Goal: Task Accomplishment & Management: Complete application form

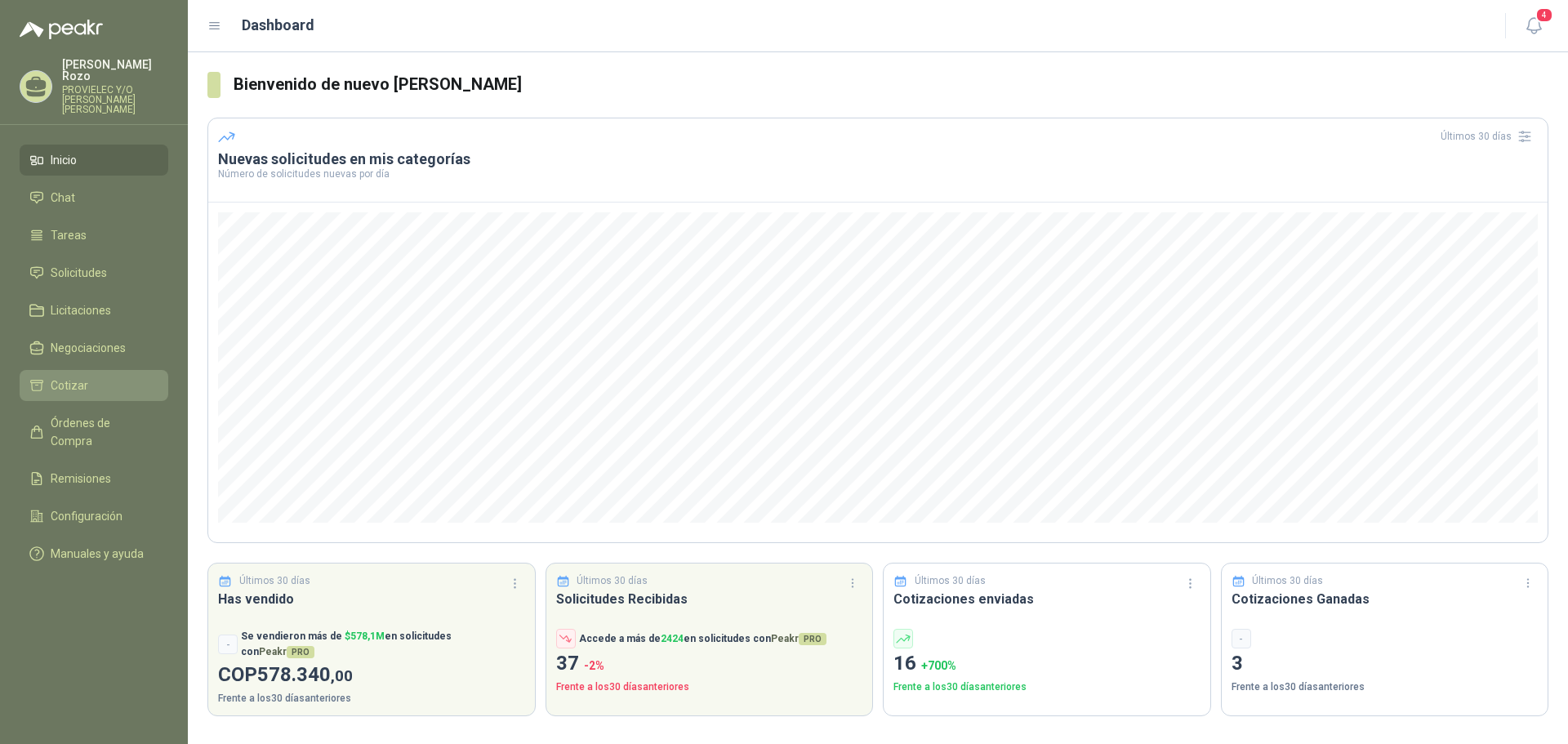
click at [83, 376] on span "Cotizar" at bounding box center [69, 385] width 37 height 18
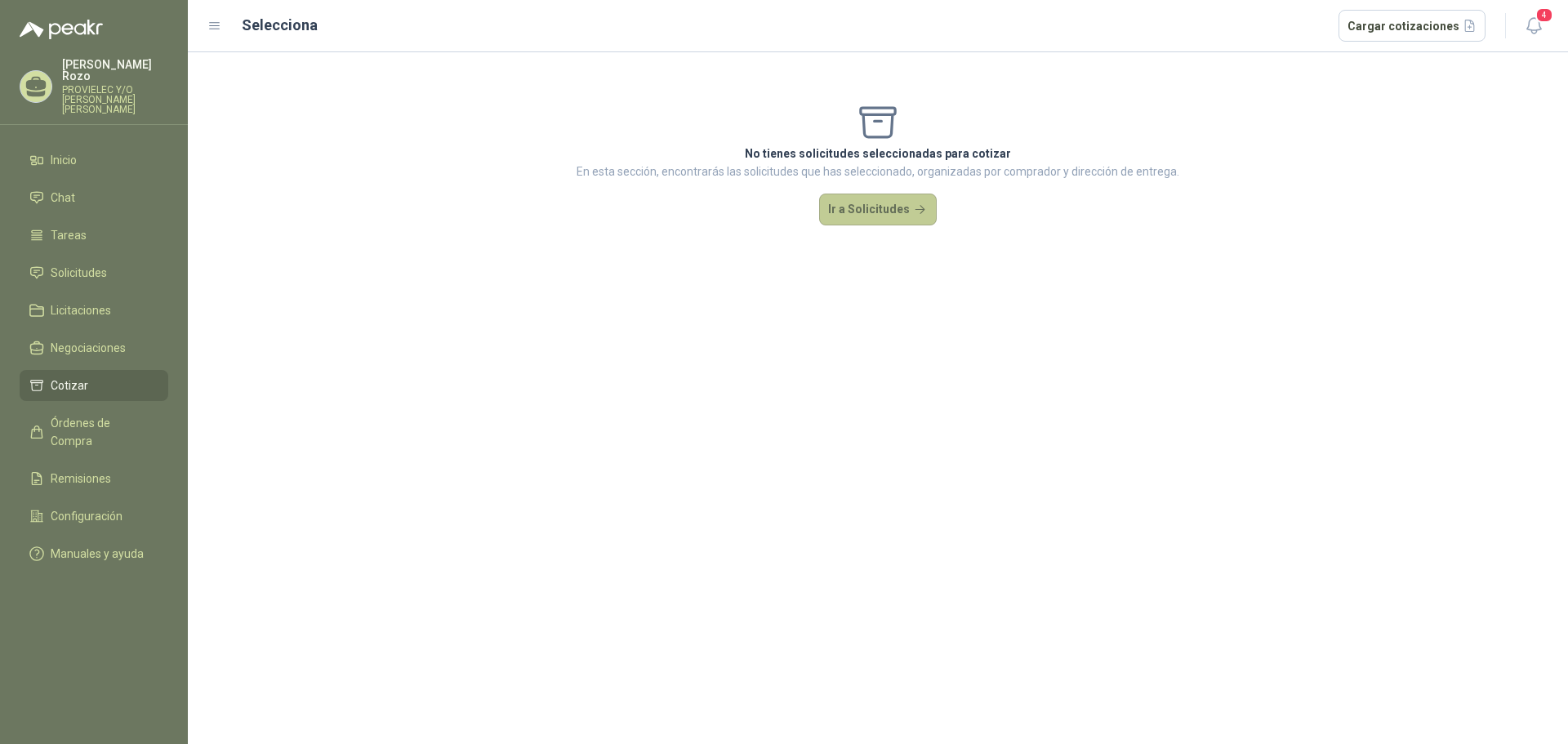
click at [878, 211] on button "Ir a Solicitudes" at bounding box center [878, 210] width 118 height 33
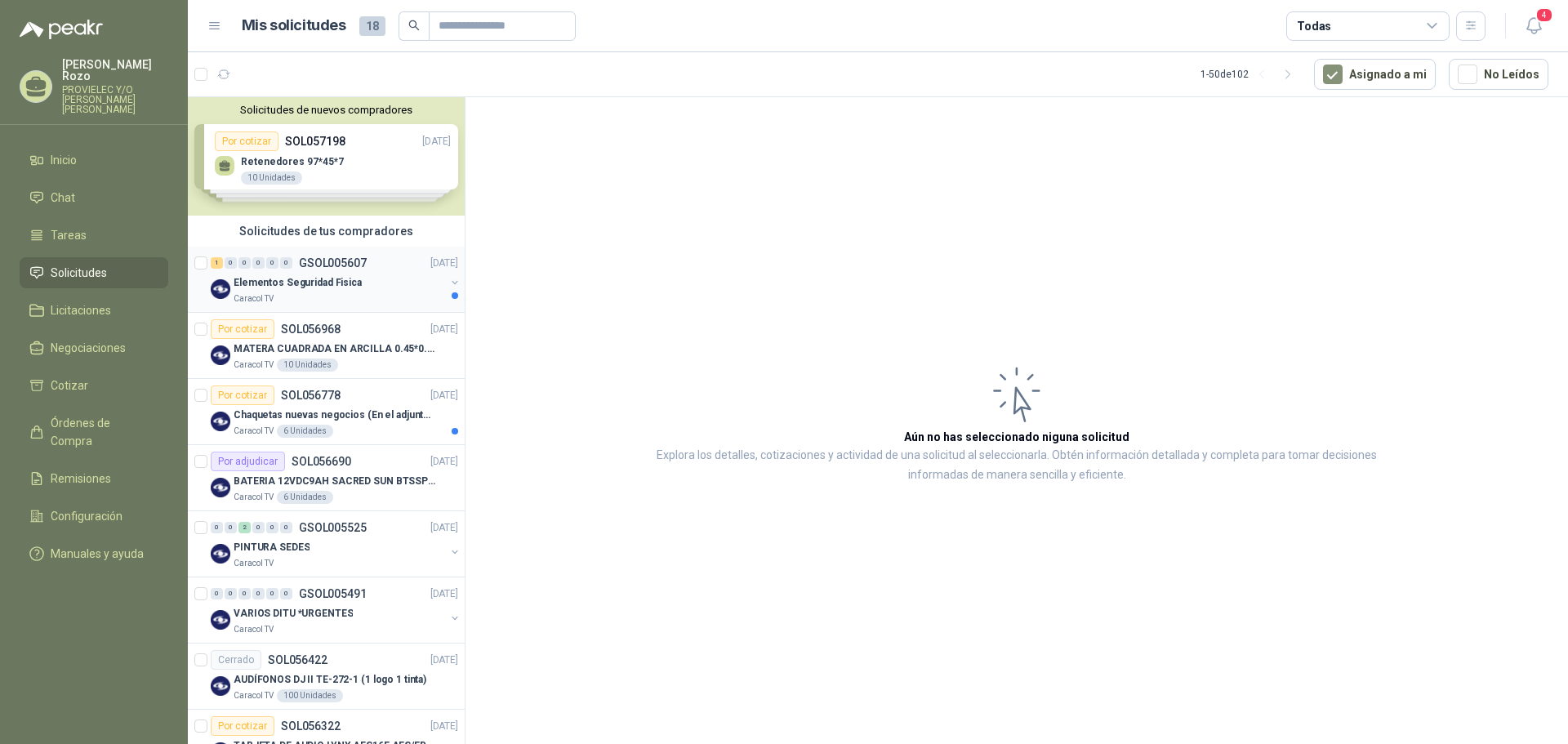
click at [339, 300] on div "Caracol TV" at bounding box center [339, 298] width 211 height 13
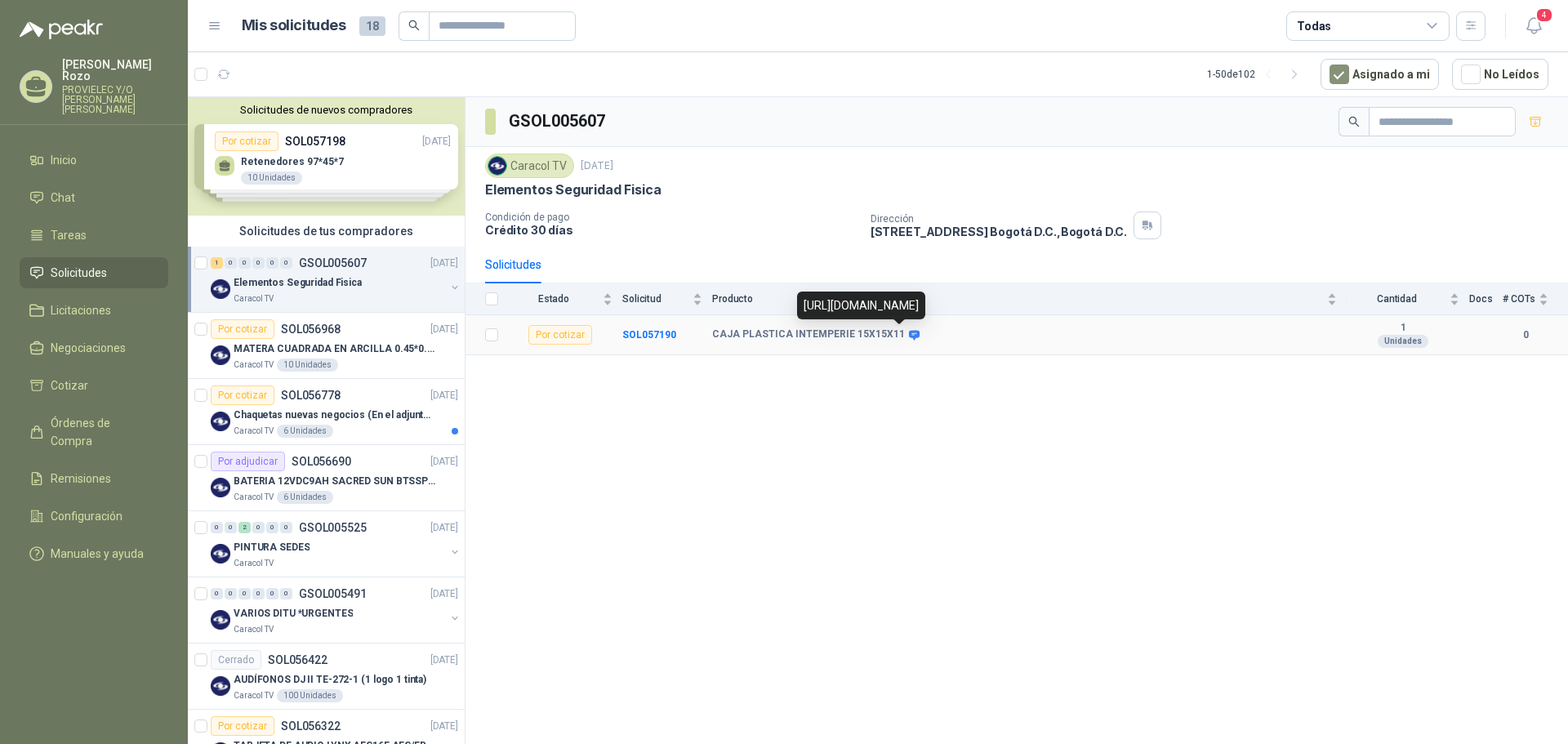
click at [909, 335] on icon at bounding box center [914, 335] width 11 height 10
click at [898, 292] on div "[URL][DOMAIN_NAME]" at bounding box center [862, 305] width 129 height 28
drag, startPoint x: 807, startPoint y: 287, endPoint x: 887, endPoint y: 311, distance: 83.5
click at [887, 311] on div "[URL][DOMAIN_NAME]" at bounding box center [862, 305] width 129 height 28
drag, startPoint x: 803, startPoint y: 286, endPoint x: 878, endPoint y: 314, distance: 80.1
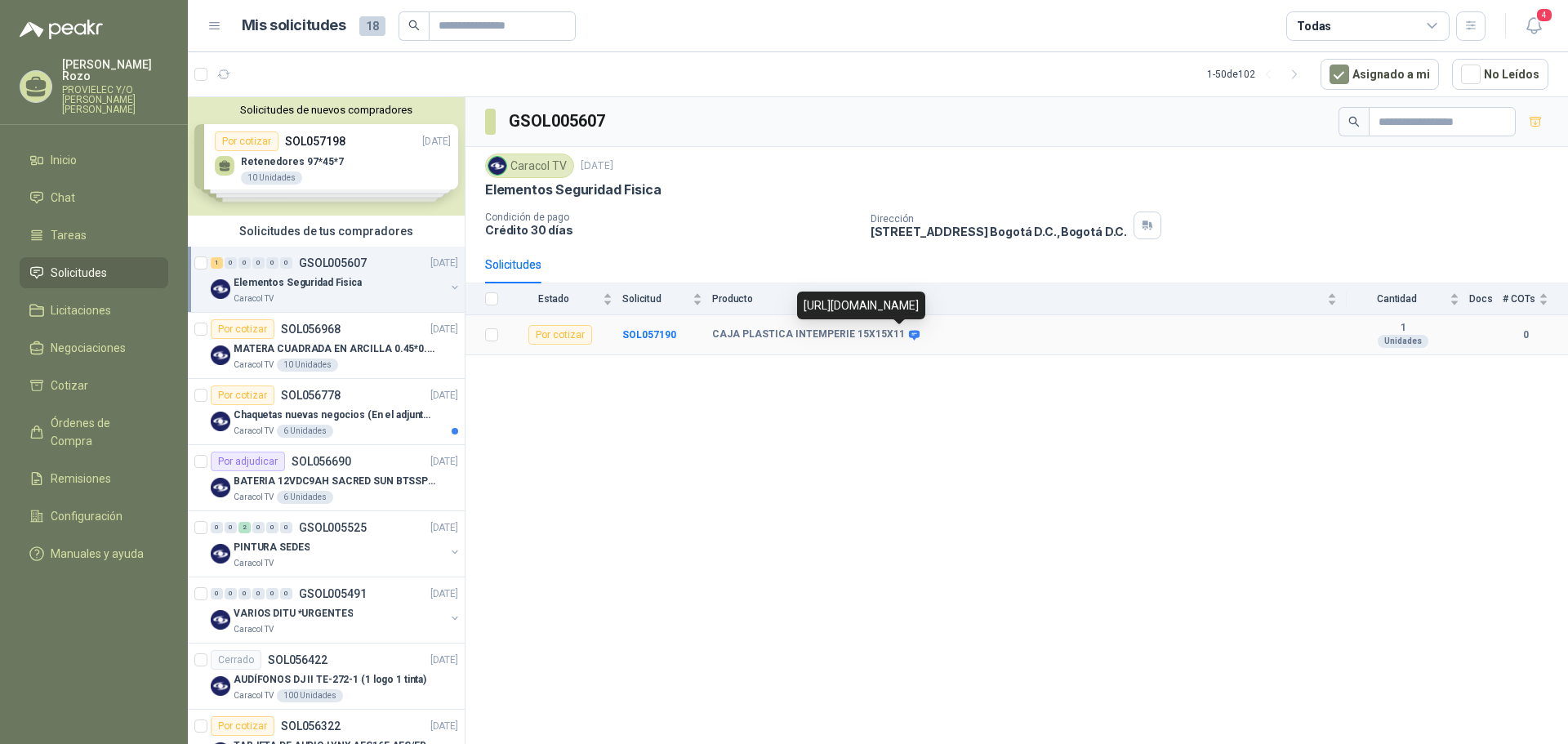
click at [878, 314] on div "[URL][DOMAIN_NAME]" at bounding box center [862, 305] width 129 height 28
copy div "[URL][DOMAIN_NAME]"
click at [354, 343] on p "MATERA CUADRADA EN ARCILLA 0.45*0.45*0.40" at bounding box center [335, 349] width 203 height 15
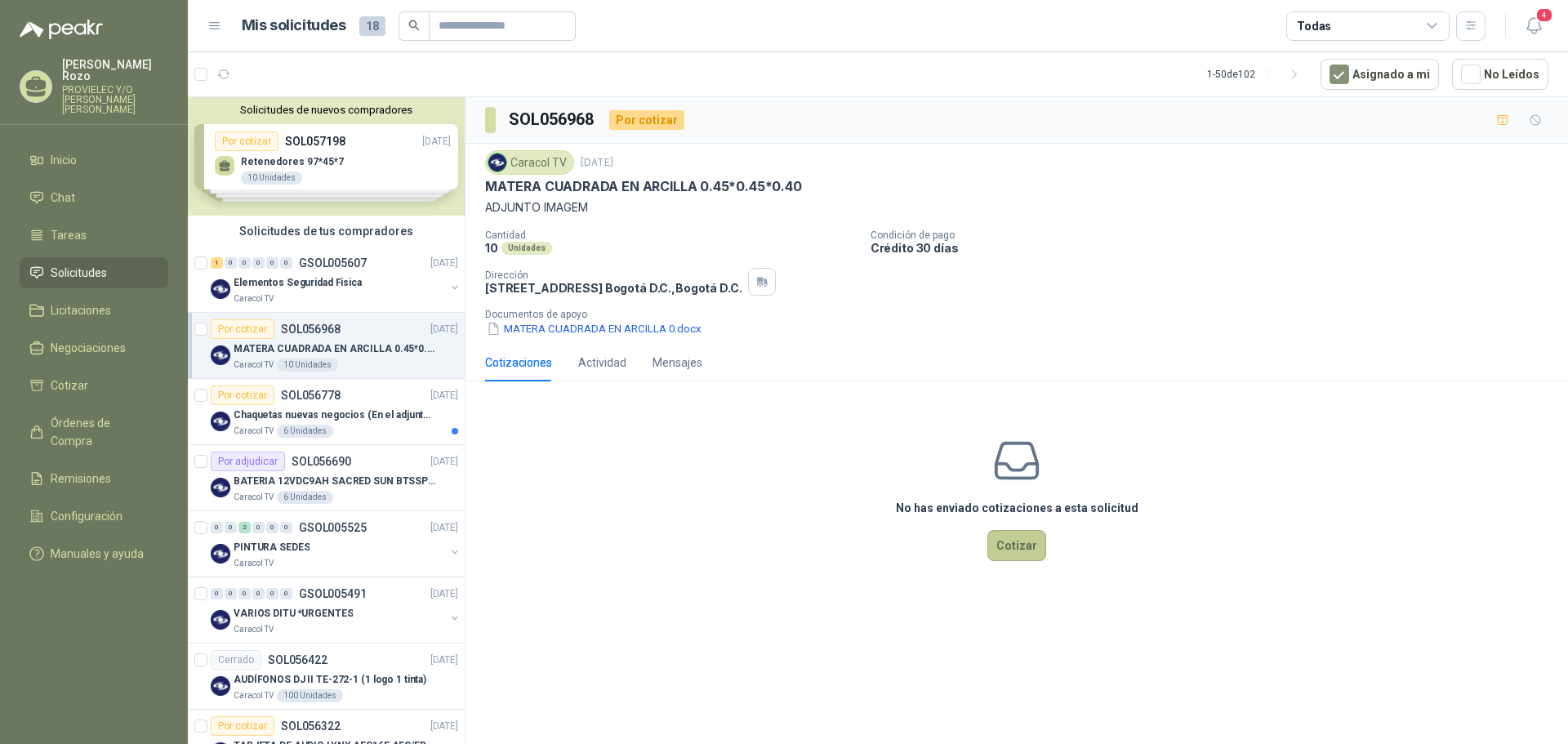
click at [1022, 553] on button "Cotizar" at bounding box center [1017, 545] width 59 height 31
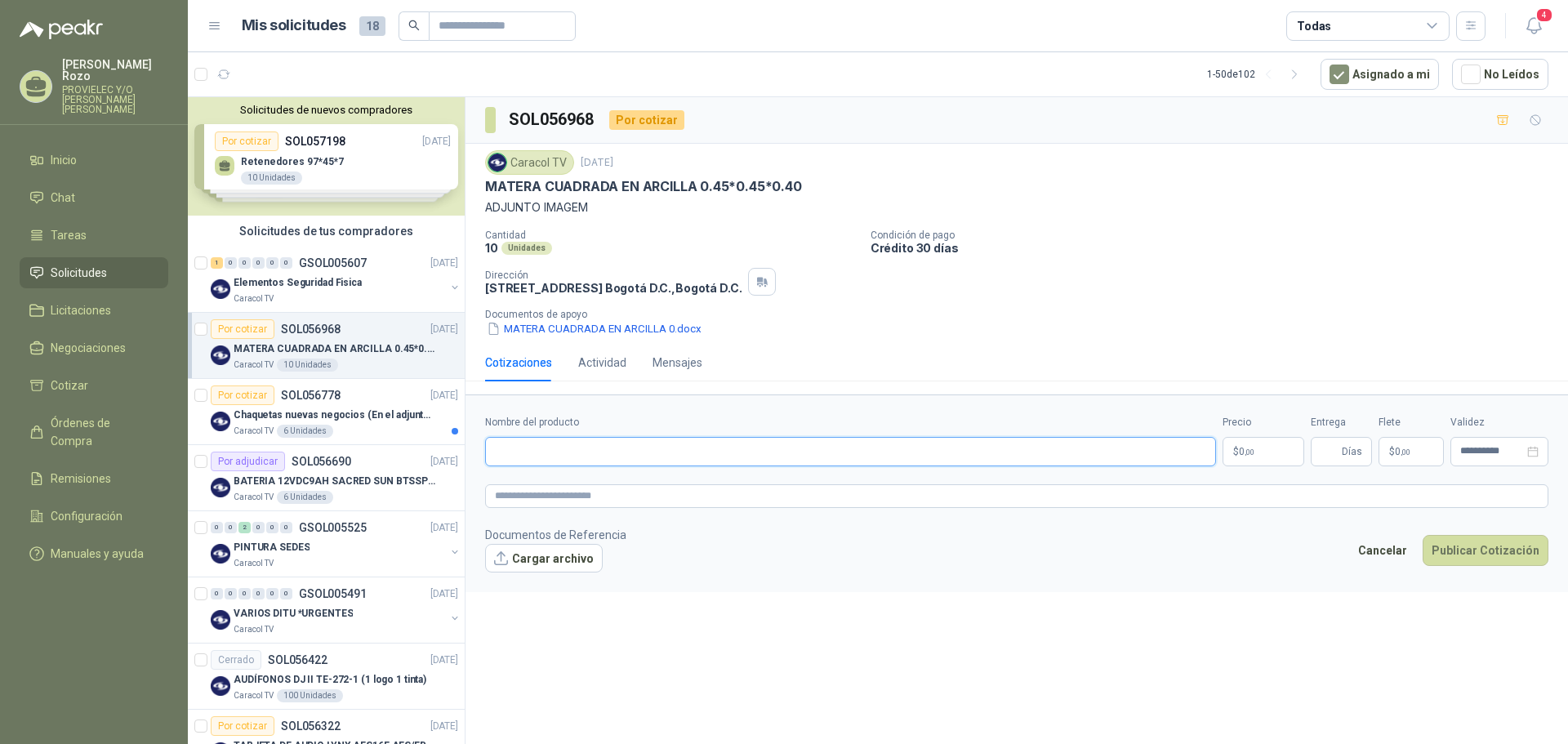
click at [553, 456] on input "Nombre del producto" at bounding box center [851, 451] width 731 height 30
paste input "**********"
type input "**********"
click at [1233, 448] on p "$ 0 ,00" at bounding box center [1264, 451] width 82 height 30
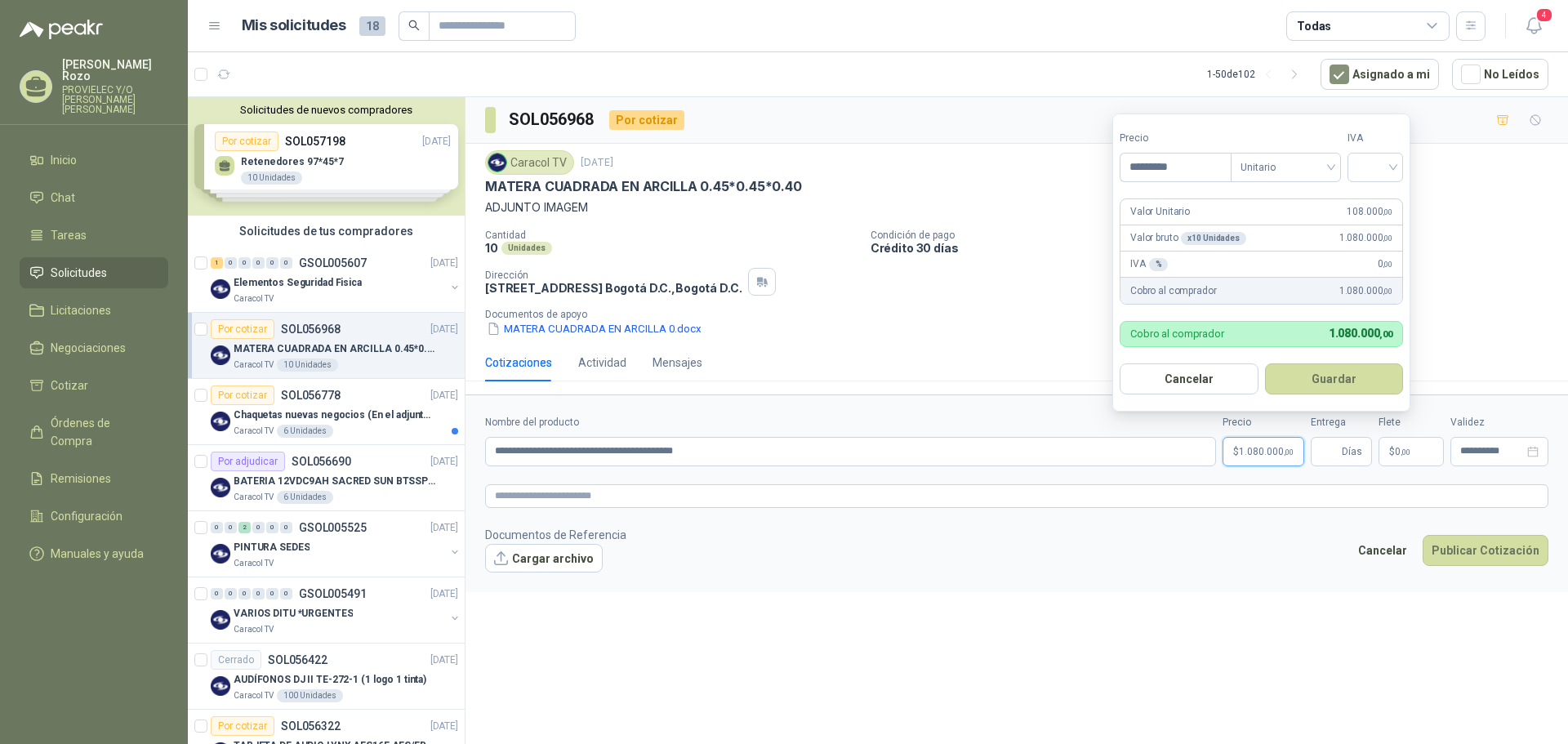
click at [1256, 451] on span "1.080.000 ,00" at bounding box center [1266, 451] width 55 height 10
click at [1152, 164] on input "*********" at bounding box center [1176, 167] width 110 height 28
drag, startPoint x: 1397, startPoint y: 163, endPoint x: 1376, endPoint y: 178, distance: 25.8
click at [1396, 163] on div at bounding box center [1375, 167] width 56 height 30
type input "*********"
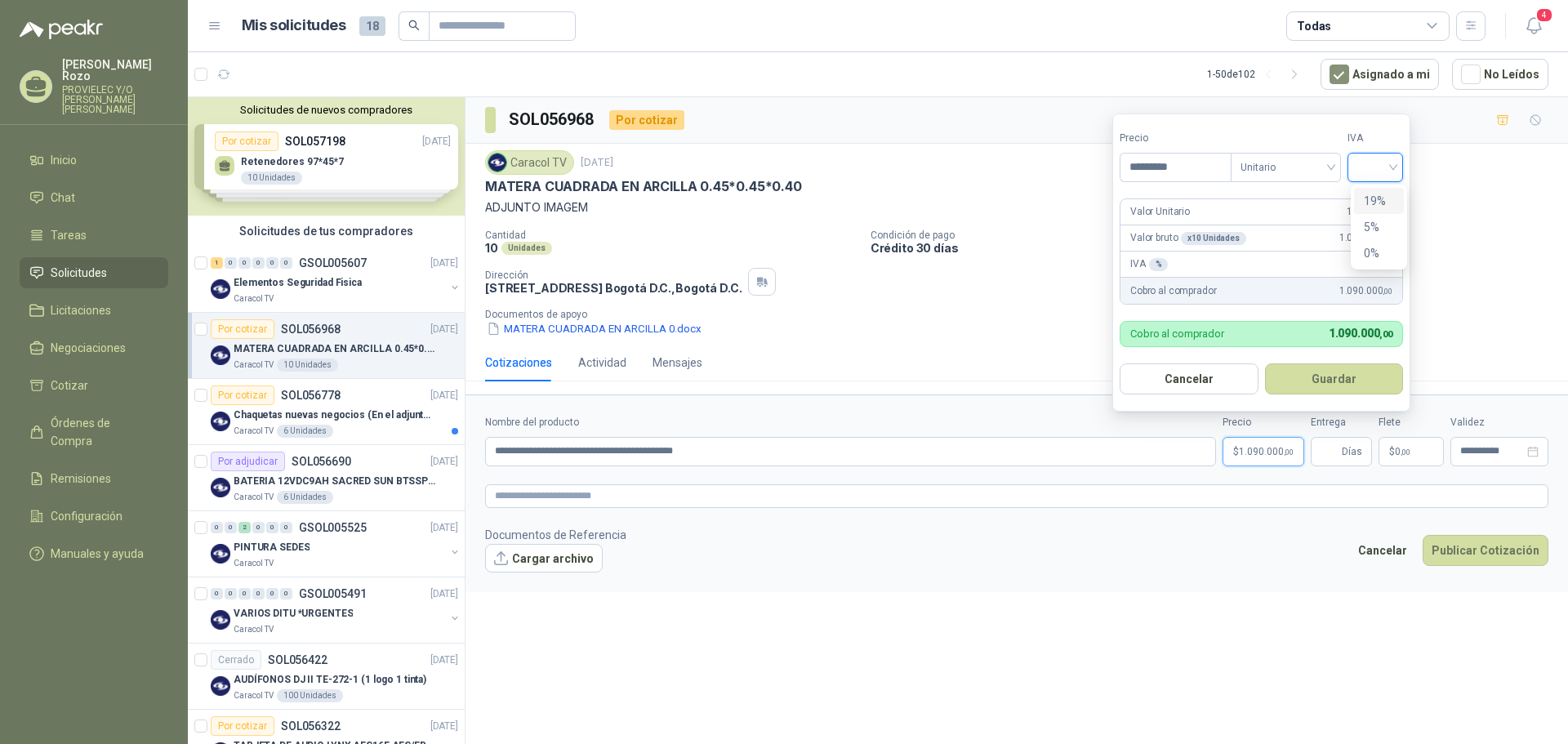
click at [1373, 198] on div "19%" at bounding box center [1379, 200] width 30 height 18
click at [1330, 377] on button "Guardar" at bounding box center [1337, 379] width 140 height 31
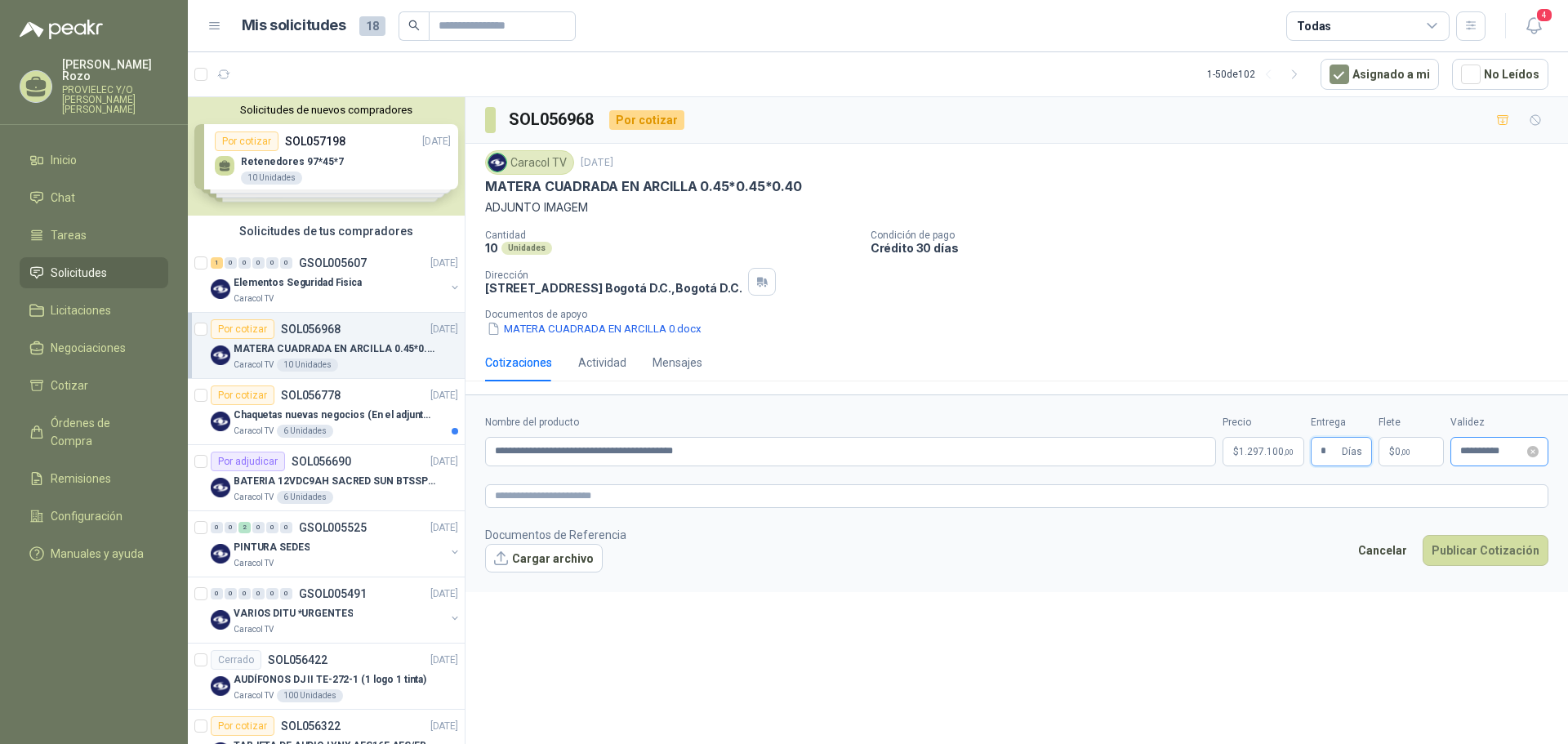
type input "*"
click at [1488, 455] on input "**********" at bounding box center [1492, 451] width 63 height 11
click at [1346, 167] on span "button" at bounding box center [1348, 167] width 8 height 8
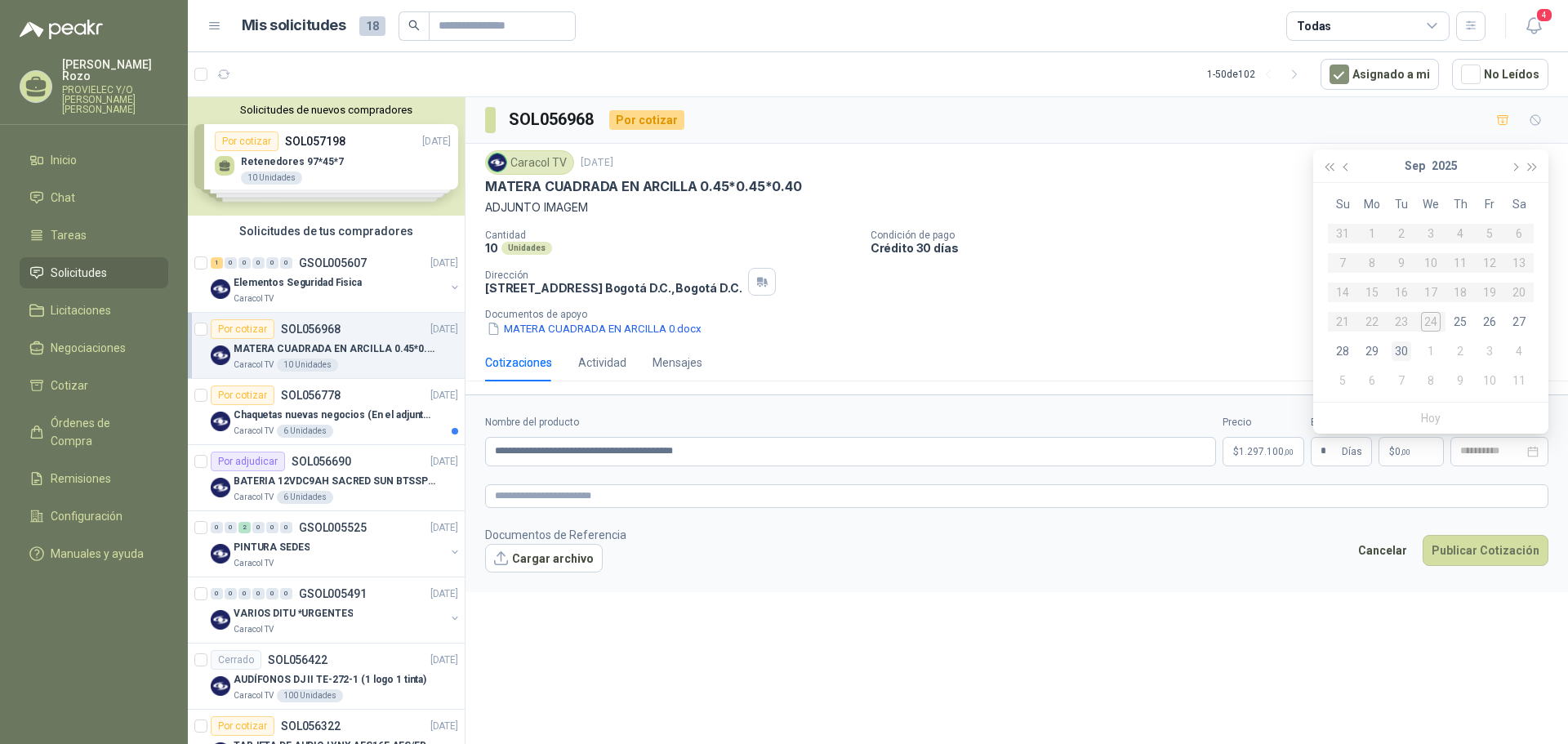
type input "**********"
click at [1398, 356] on div "30" at bounding box center [1401, 351] width 19 height 19
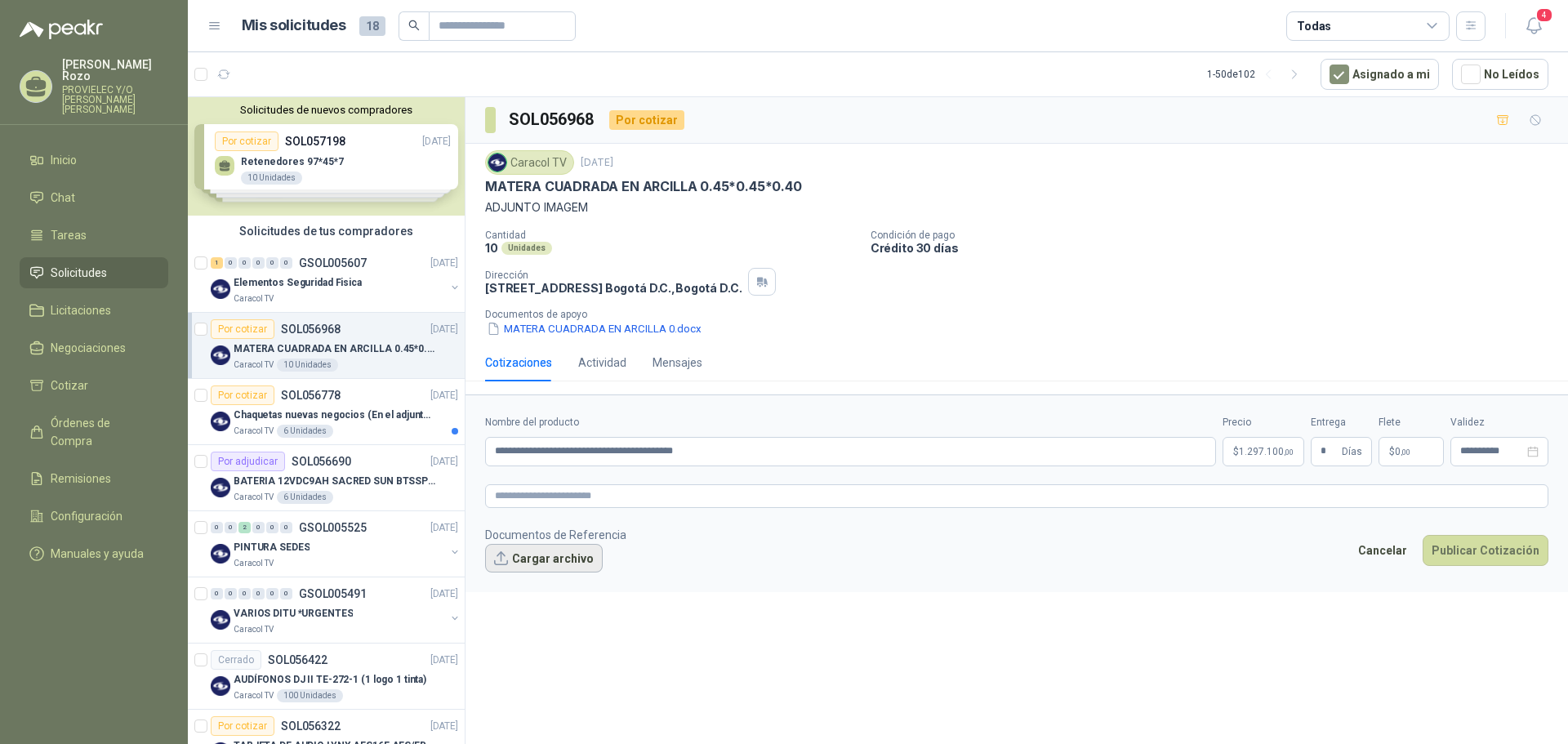
click at [544, 567] on button "Cargar archivo" at bounding box center [544, 558] width 118 height 30
click at [1495, 572] on button "Publicar Cotización" at bounding box center [1485, 572] width 126 height 31
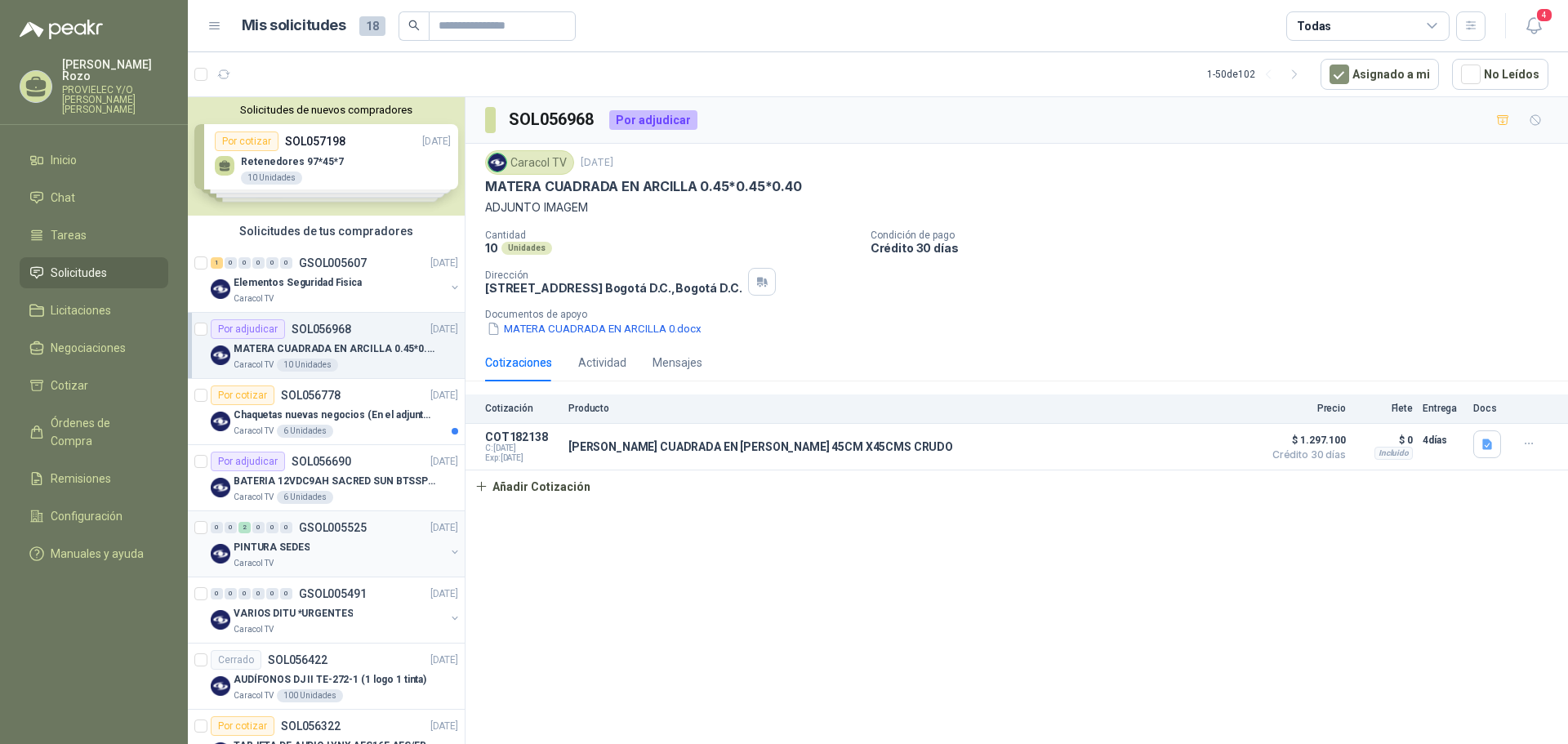
click at [294, 552] on p "PINTURA SEDES" at bounding box center [271, 547] width 76 height 15
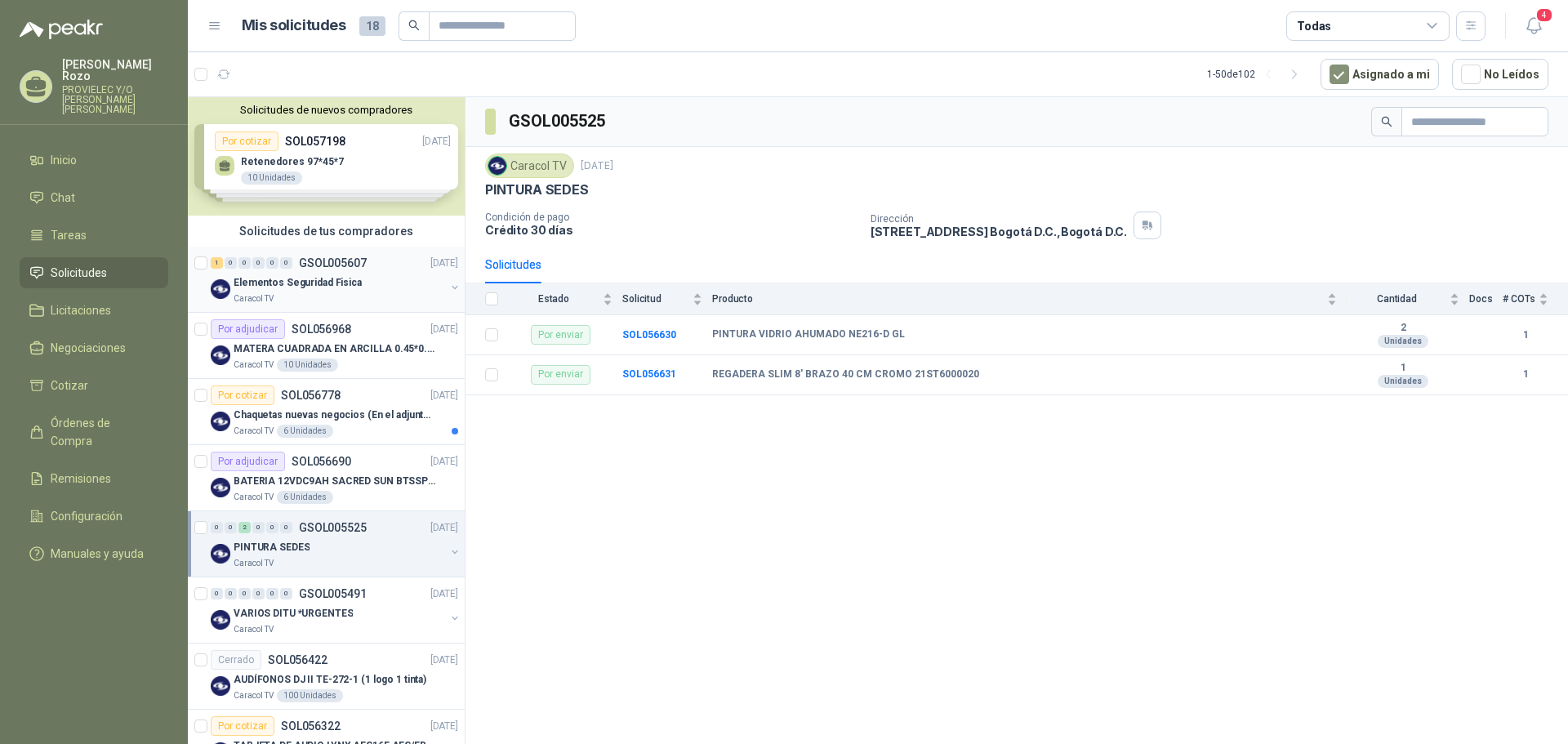
click at [348, 303] on div "Caracol TV" at bounding box center [339, 298] width 211 height 13
